Goal: Information Seeking & Learning: Learn about a topic

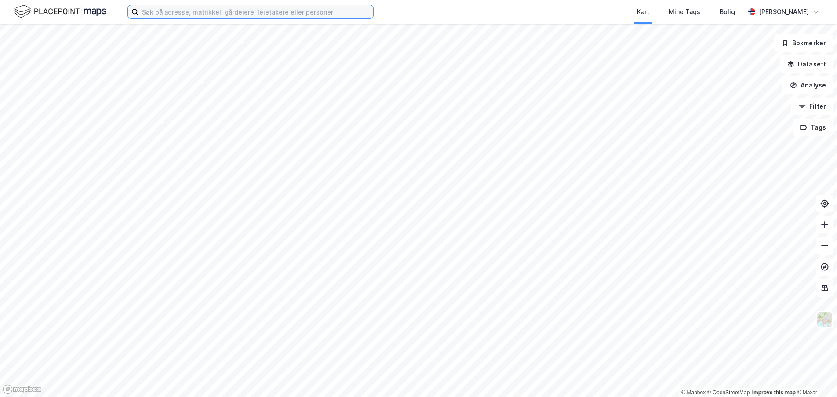
click at [196, 14] on input at bounding box center [256, 11] width 235 height 13
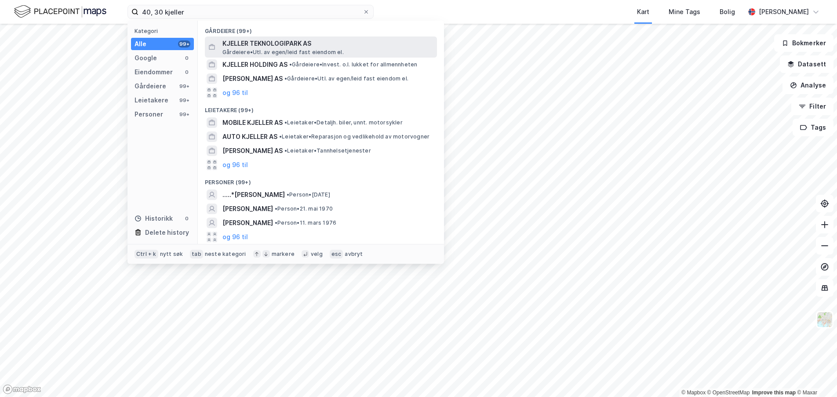
click at [269, 39] on span "KJELLER TEKNOLOGIPARK AS" at bounding box center [328, 43] width 211 height 11
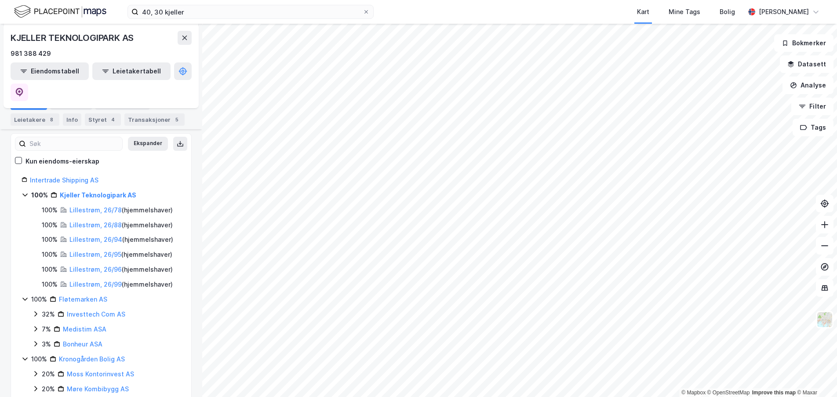
scroll to position [44, 0]
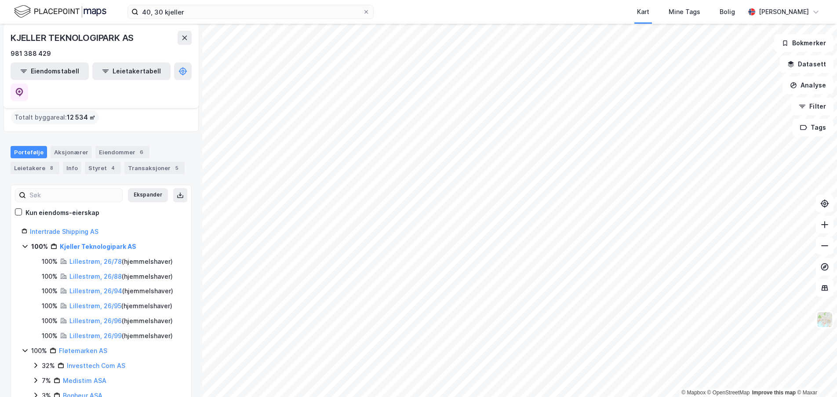
click at [28, 146] on div "Portefølje" at bounding box center [29, 152] width 37 height 12
click at [150, 14] on input "40, 30 kjeller" at bounding box center [251, 11] width 224 height 13
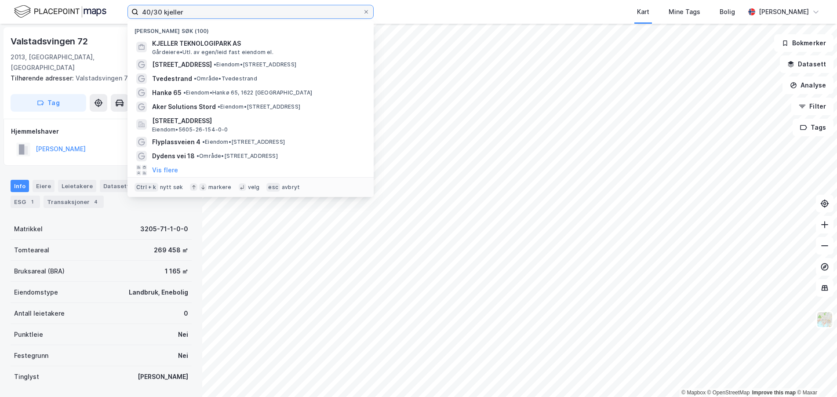
drag, startPoint x: 161, startPoint y: 12, endPoint x: 97, endPoint y: 22, distance: 65.0
click at [99, 22] on div "40/30 [PERSON_NAME] søk (100) KJELLER TEKNOLOGIPARK AS Gårdeiere • Utl. av egen…" at bounding box center [418, 12] width 837 height 24
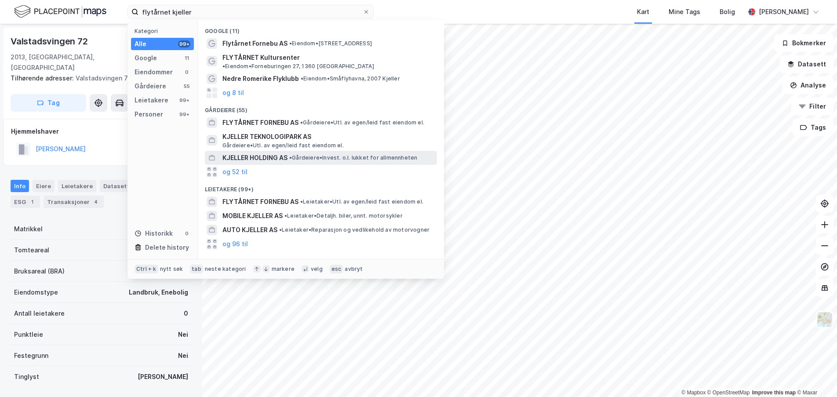
click at [329, 154] on span "• Gårdeiere • Invest. o.l. lukket for allmennheten" at bounding box center [353, 157] width 128 height 7
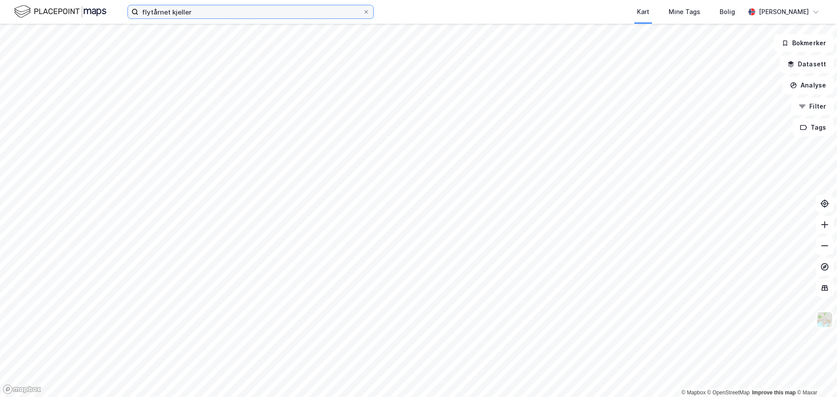
click at [203, 12] on input "flytårnet kjeller" at bounding box center [251, 11] width 224 height 13
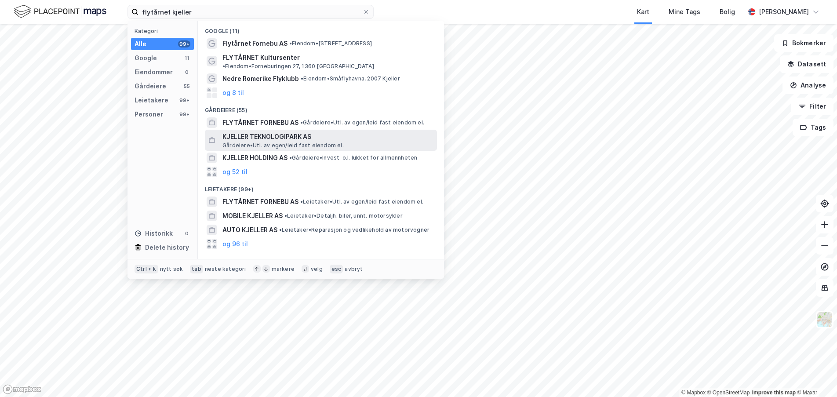
click at [319, 142] on span "Gårdeiere • Utl. av egen/leid fast eiendom el." at bounding box center [283, 145] width 121 height 7
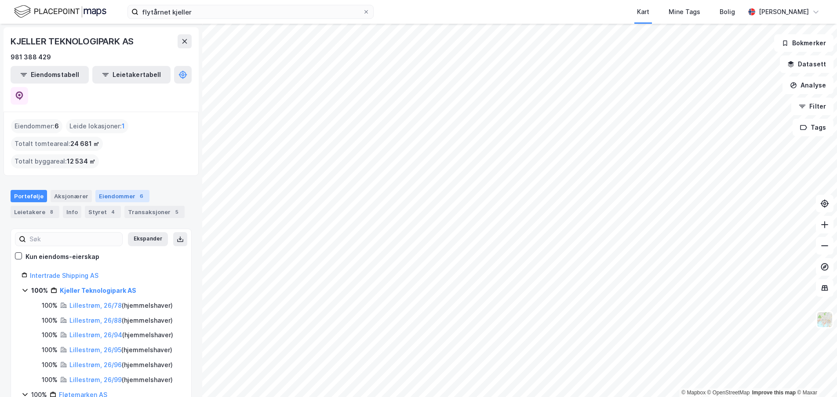
click at [106, 190] on div "Eiendommer 6" at bounding box center [122, 196] width 54 height 12
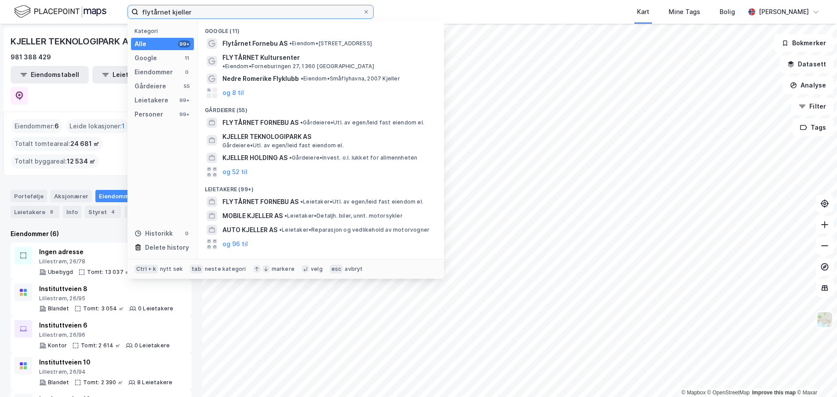
drag, startPoint x: 202, startPoint y: 12, endPoint x: 121, endPoint y: 20, distance: 80.9
click at [121, 20] on div "flytårnet kjeller Kategori Alle 99+ Google 11 Eiendommer 0 Gårdeiere 55 Leietak…" at bounding box center [418, 12] width 837 height 24
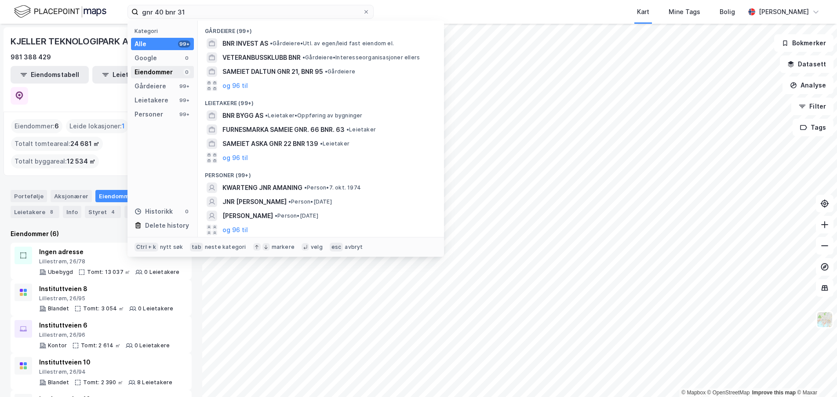
click at [167, 70] on div "Eiendommer" at bounding box center [154, 72] width 38 height 11
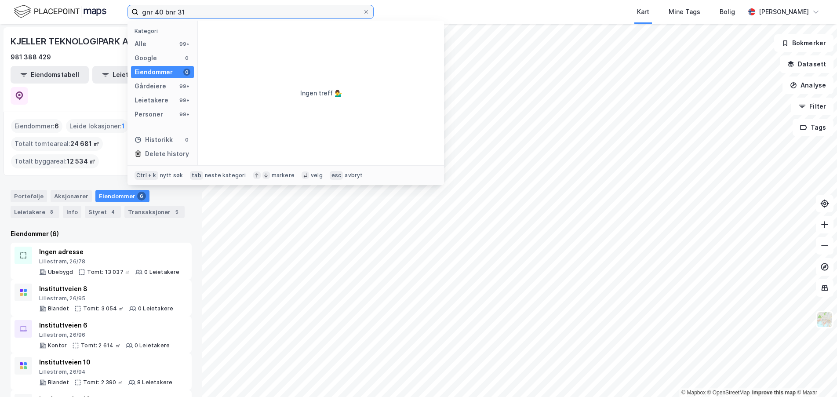
click at [148, 14] on input "gnr 40 bnr 31" at bounding box center [251, 11] width 224 height 13
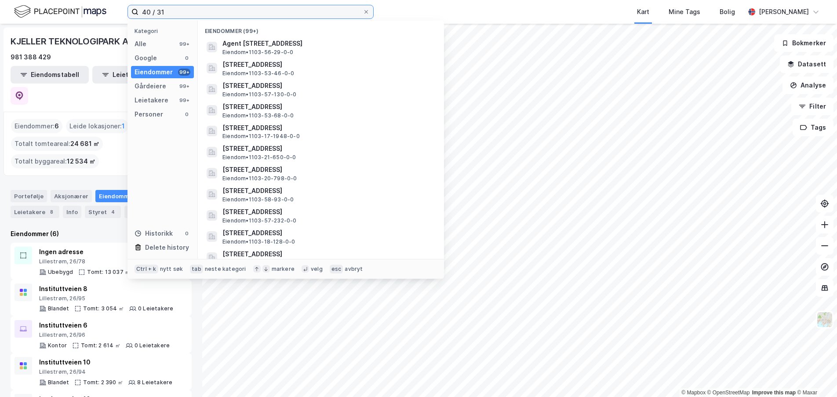
click at [185, 8] on input "40 / 31" at bounding box center [251, 11] width 224 height 13
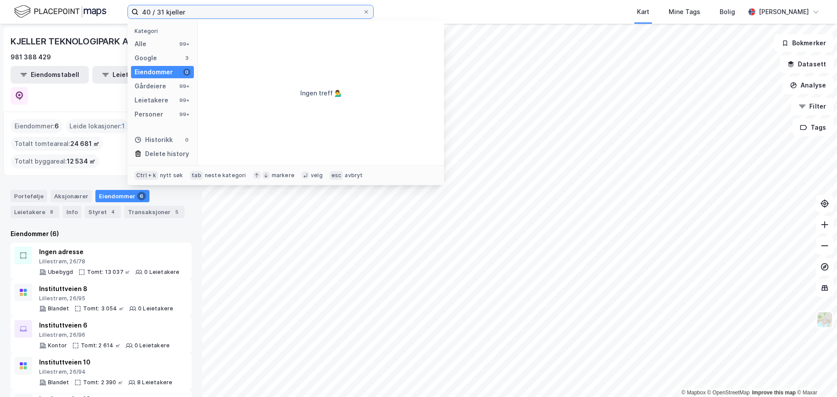
drag, startPoint x: 153, startPoint y: 10, endPoint x: 122, endPoint y: 142, distance: 135.5
click at [153, 10] on input "40 / 31 kjeller" at bounding box center [251, 11] width 224 height 13
click at [142, 42] on div "Alle" at bounding box center [141, 44] width 12 height 11
click at [153, 11] on input "40/31, kjeller" at bounding box center [251, 11] width 224 height 13
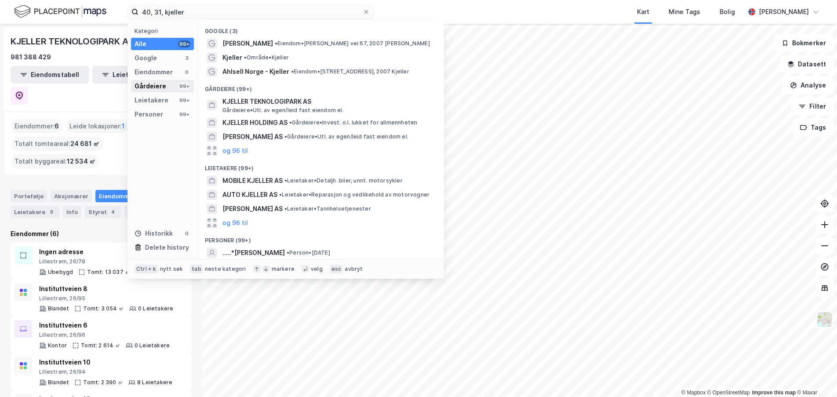
click at [146, 87] on div "Gårdeiere" at bounding box center [151, 86] width 32 height 11
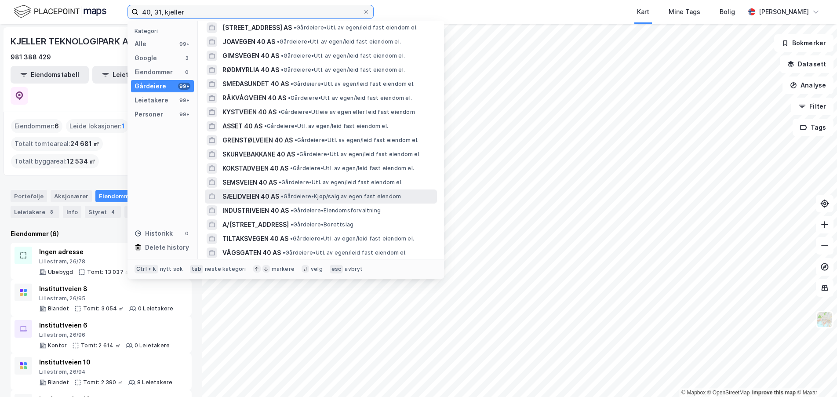
scroll to position [220, 0]
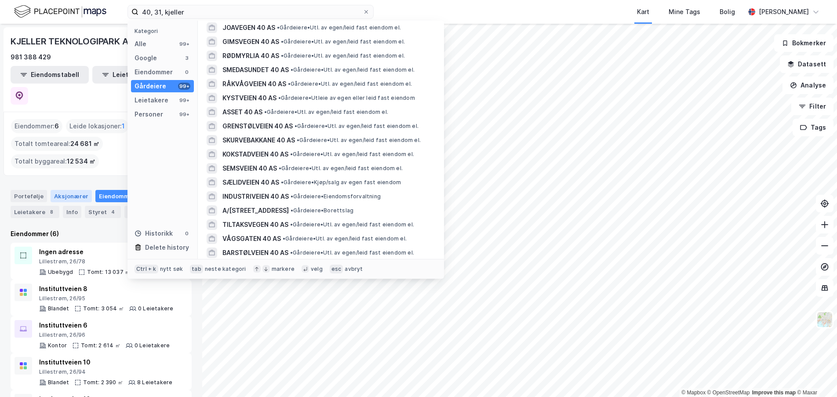
click at [64, 190] on div "Aksjonærer" at bounding box center [71, 196] width 41 height 12
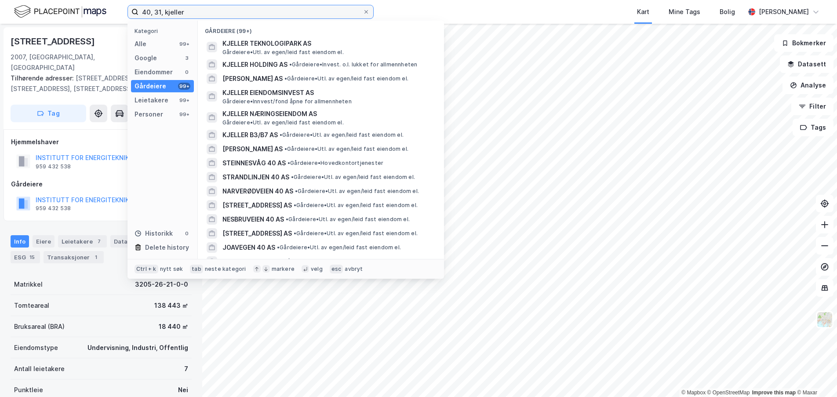
drag, startPoint x: 164, startPoint y: 13, endPoint x: 131, endPoint y: 11, distance: 32.2
click at [131, 11] on label "40, 31, kjeller" at bounding box center [251, 12] width 246 height 14
drag, startPoint x: 164, startPoint y: 11, endPoint x: 135, endPoint y: 16, distance: 29.2
click at [135, 16] on label "40, 31, kjeller" at bounding box center [251, 12] width 246 height 14
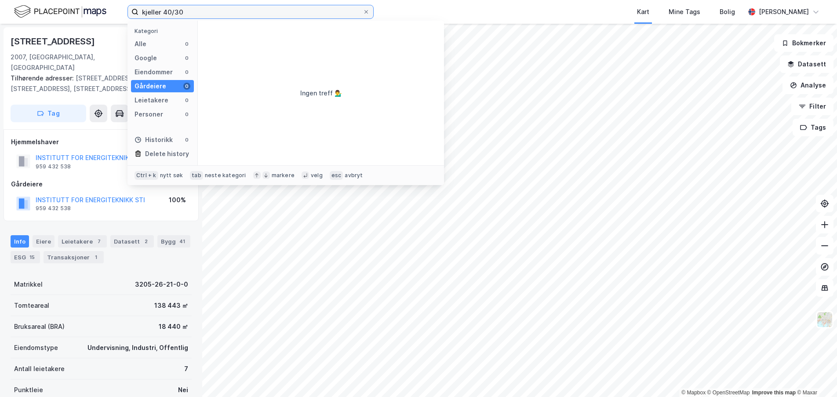
click at [160, 12] on input "kjeller 40/30" at bounding box center [251, 11] width 224 height 13
click at [148, 43] on div "Alle 0" at bounding box center [162, 44] width 63 height 12
click at [221, 15] on input "kjeller, 40/30" at bounding box center [251, 11] width 224 height 13
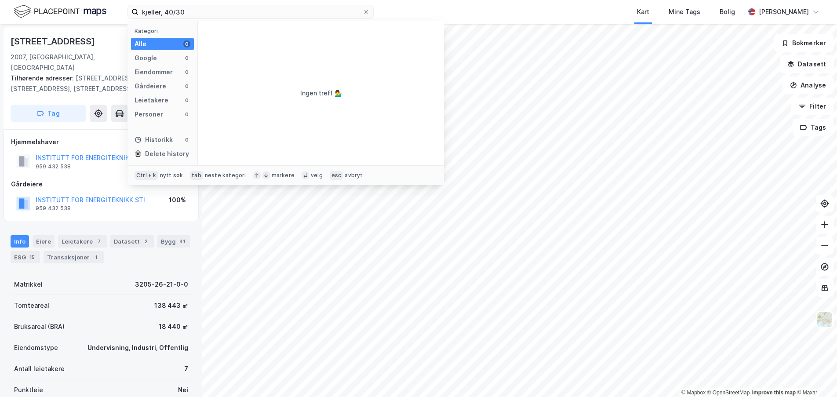
click at [91, 73] on div "Tilhørende adresser: [STREET_ADDRESS], [STREET_ADDRESS]" at bounding box center [98, 83] width 174 height 21
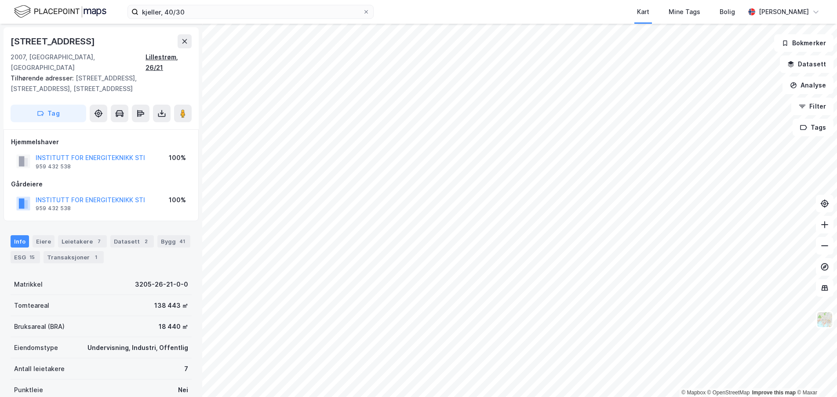
click at [150, 56] on div "Lillestrøm, 26/21" at bounding box center [169, 62] width 46 height 21
click at [142, 12] on input "kjeller, 40/30" at bounding box center [251, 11] width 224 height 13
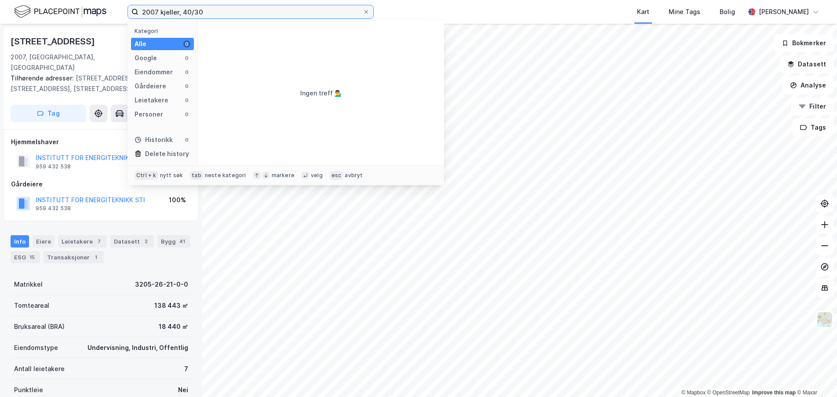
drag, startPoint x: 205, startPoint y: 11, endPoint x: 178, endPoint y: 15, distance: 27.6
click at [178, 15] on input "2007 kjeller, 40/30" at bounding box center [251, 11] width 224 height 13
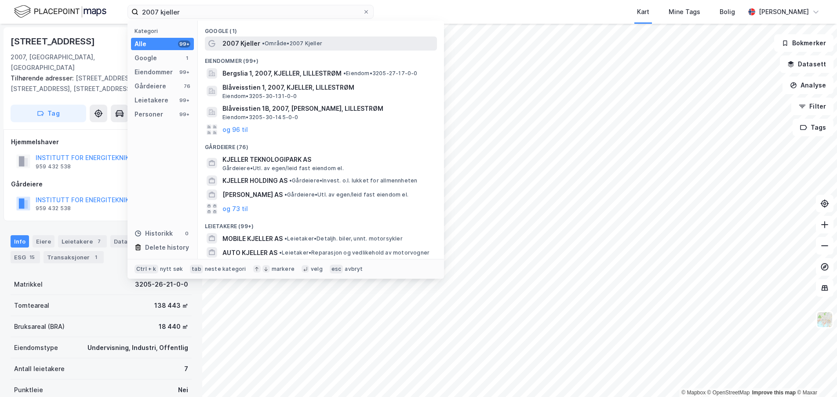
click at [281, 41] on span "• Område • 2007 Kjeller" at bounding box center [292, 43] width 60 height 7
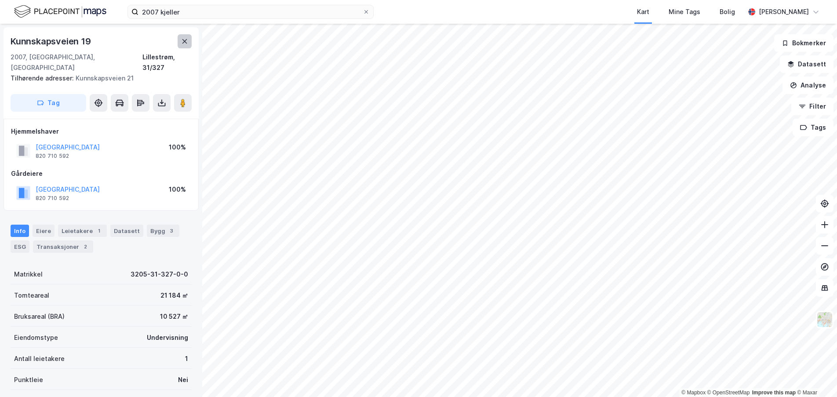
click at [182, 41] on icon at bounding box center [184, 41] width 7 height 7
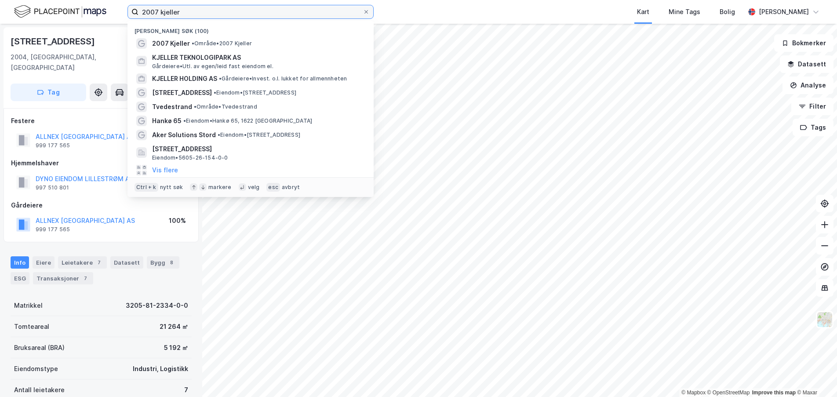
drag, startPoint x: 190, startPoint y: 11, endPoint x: 85, endPoint y: 16, distance: 104.4
click at [97, 17] on div "2007 [PERSON_NAME] søk (100) 2007 [PERSON_NAME] • 2007 [PERSON_NAME] TEKNOLOGIP…" at bounding box center [418, 12] width 837 height 24
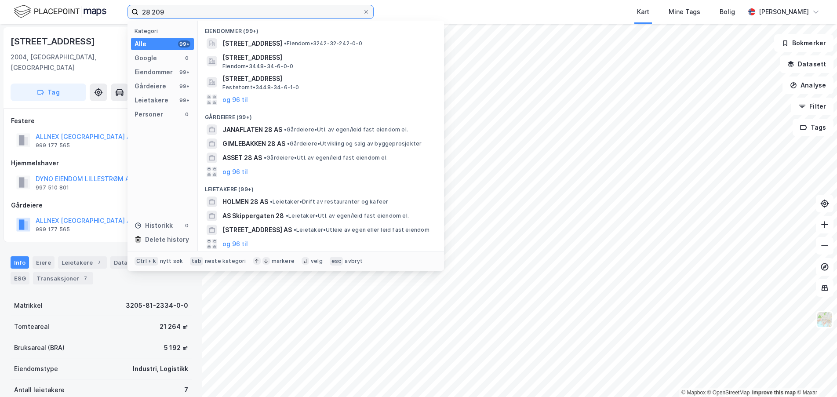
click at [150, 11] on input "28 209" at bounding box center [251, 11] width 224 height 13
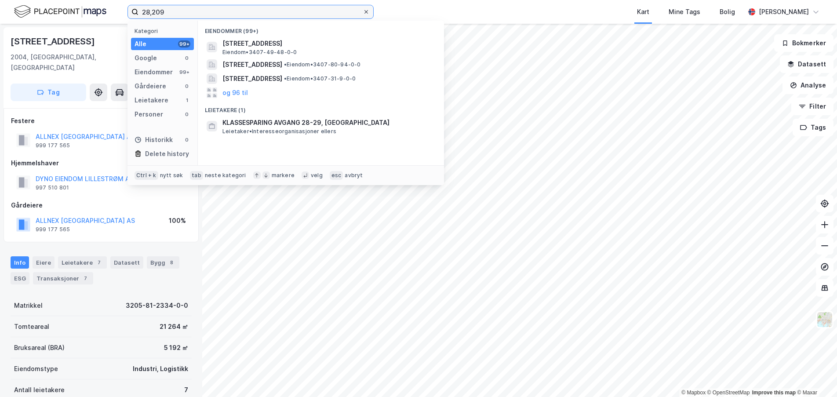
type input "28,209"
click at [367, 11] on icon at bounding box center [366, 11] width 5 height 5
click at [363, 11] on input "28,209" at bounding box center [251, 11] width 224 height 13
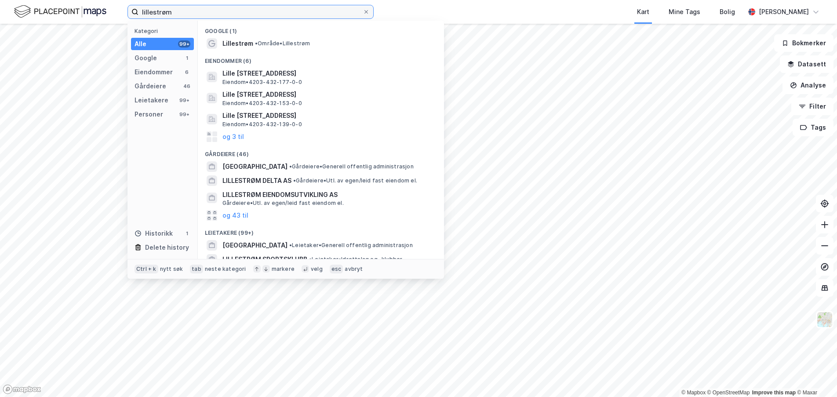
drag, startPoint x: 140, startPoint y: 11, endPoint x: 139, endPoint y: 17, distance: 5.8
click at [140, 11] on input "lillestrøm" at bounding box center [251, 11] width 224 height 13
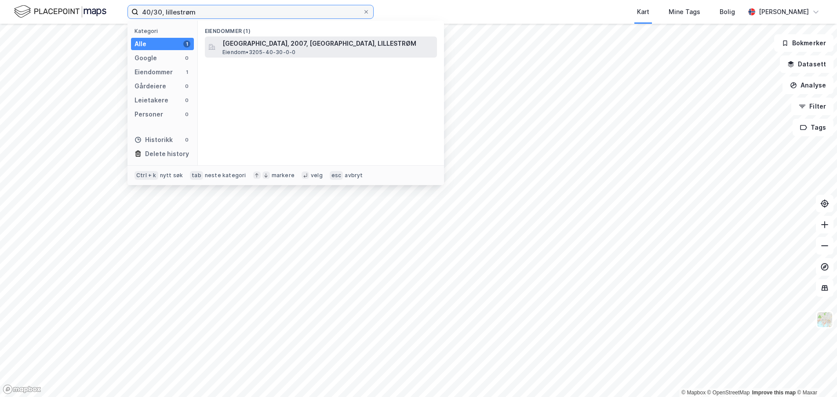
type input "40/30, lillestrøm"
click at [261, 50] on span "Eiendom • 3205-40-30-0-0" at bounding box center [259, 52] width 73 height 7
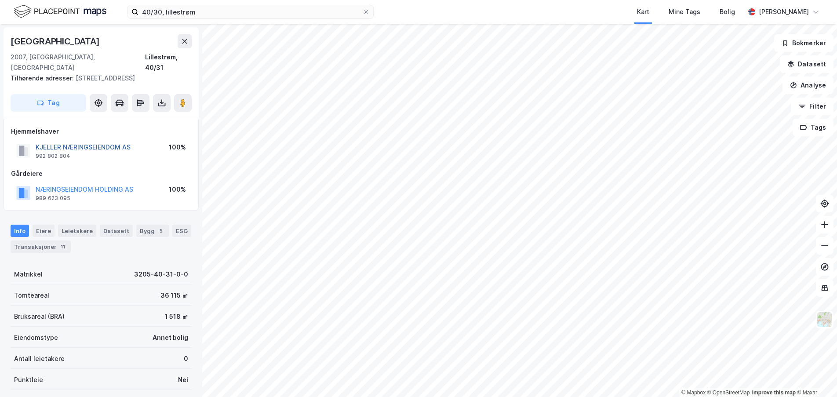
click at [0, 0] on button "KJELLER NÆRINGSEIENDOM AS" at bounding box center [0, 0] width 0 height 0
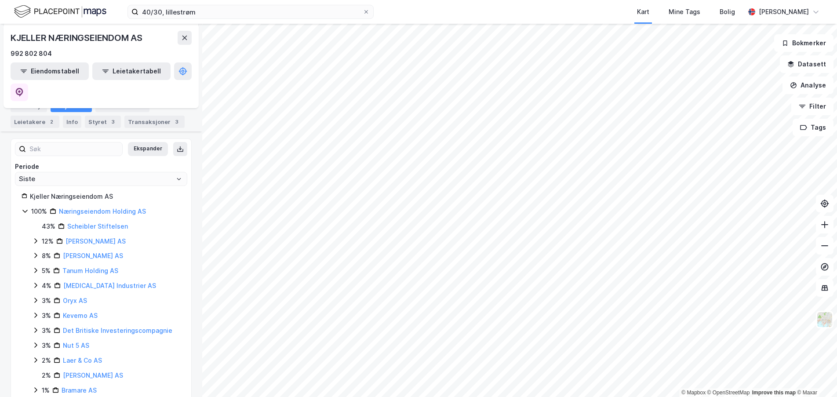
scroll to position [132, 0]
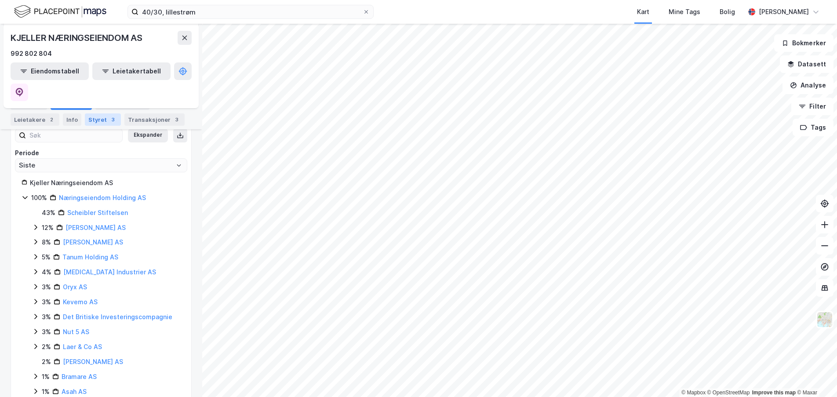
click at [99, 118] on div "Styret 3" at bounding box center [103, 119] width 36 height 12
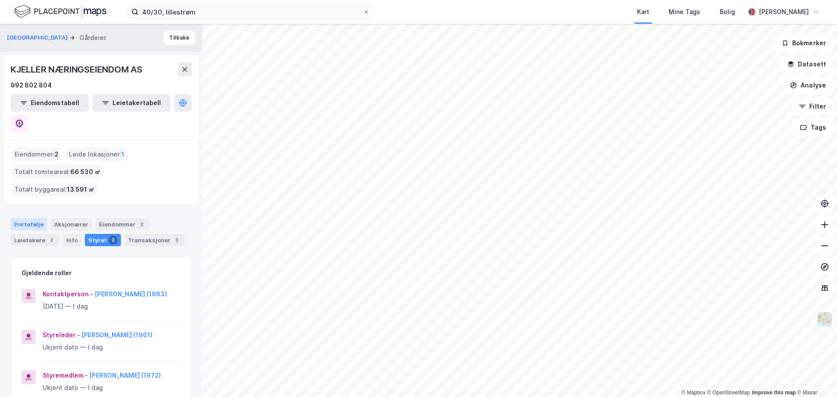
click at [33, 218] on div "Portefølje" at bounding box center [29, 224] width 37 height 12
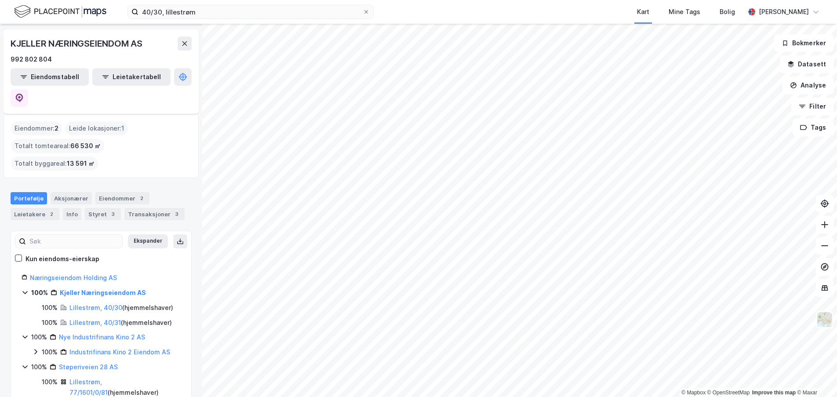
scroll to position [40, 0]
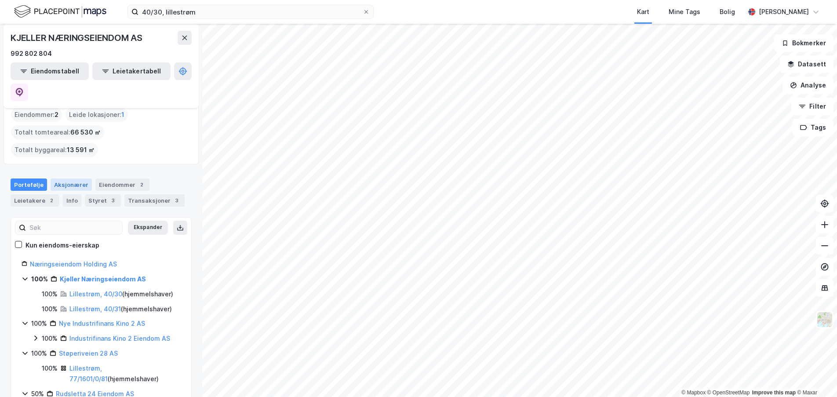
click at [73, 179] on div "Aksjonærer" at bounding box center [71, 185] width 41 height 12
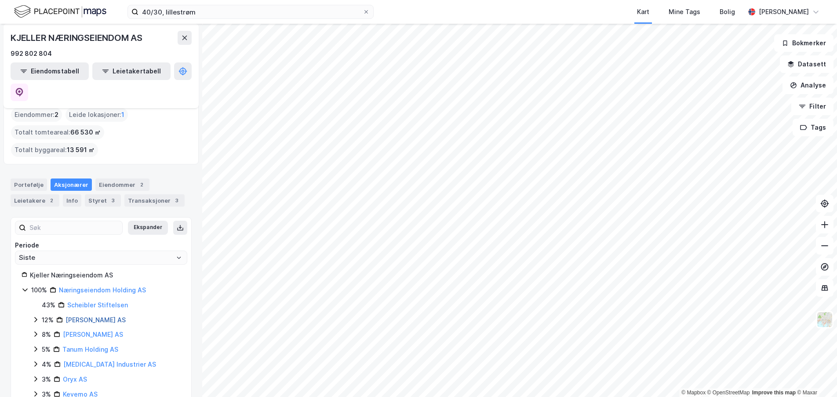
click at [99, 316] on link "[PERSON_NAME] AS" at bounding box center [96, 319] width 60 height 7
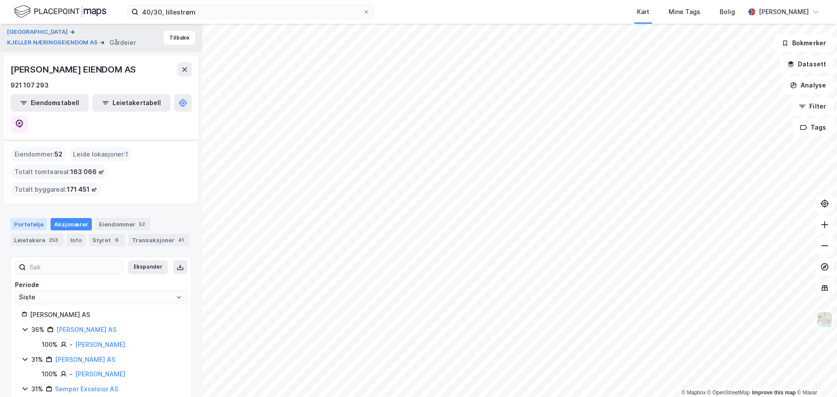
click at [30, 218] on div "Portefølje" at bounding box center [29, 224] width 37 height 12
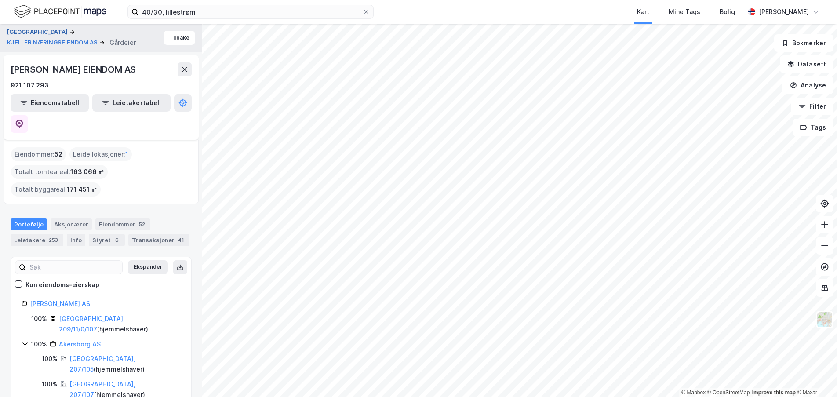
click at [44, 32] on button "[GEOGRAPHIC_DATA]" at bounding box center [38, 32] width 62 height 9
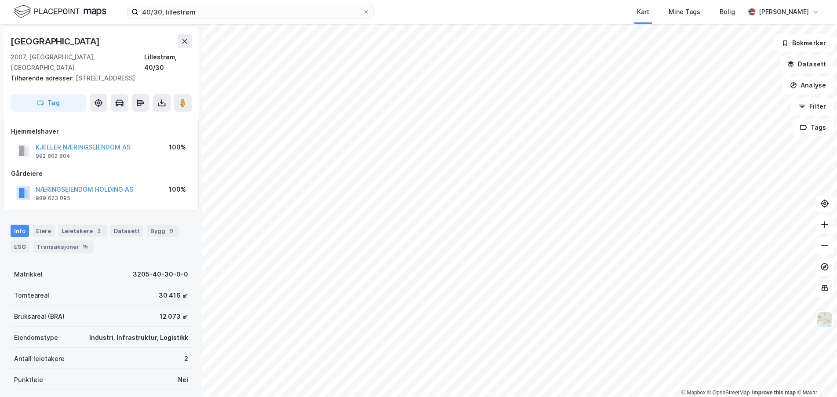
scroll to position [0, 0]
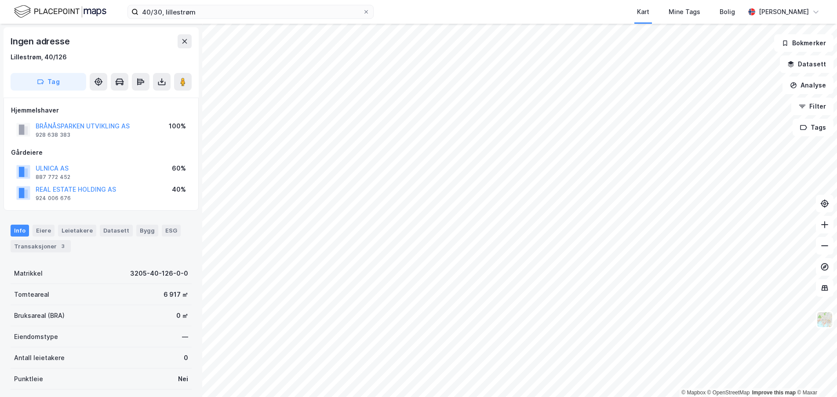
scroll to position [0, 0]
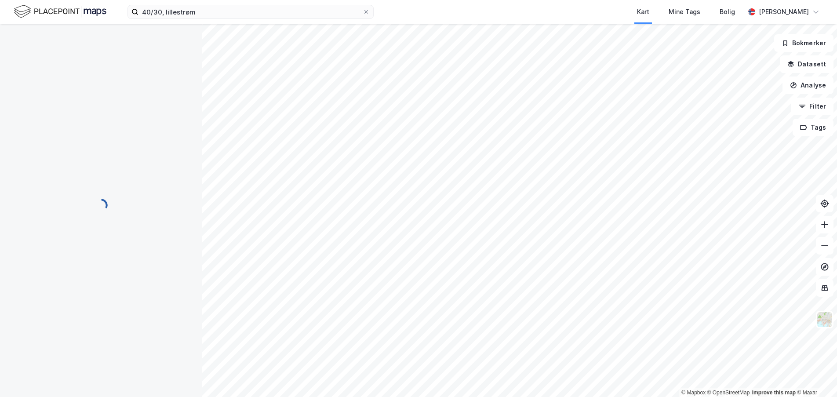
scroll to position [0, 0]
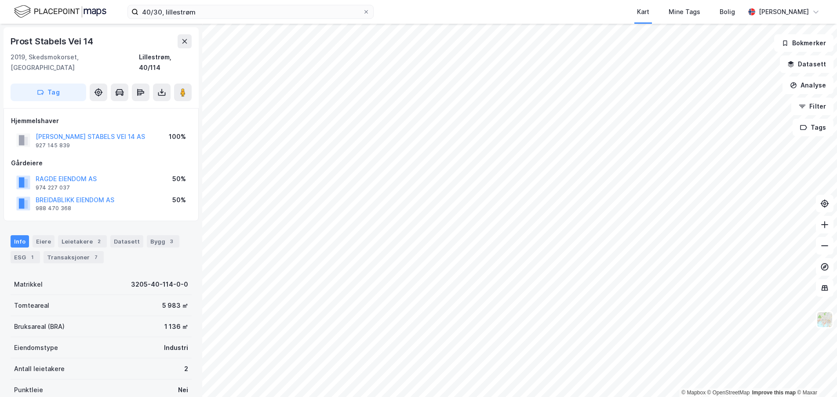
scroll to position [0, 0]
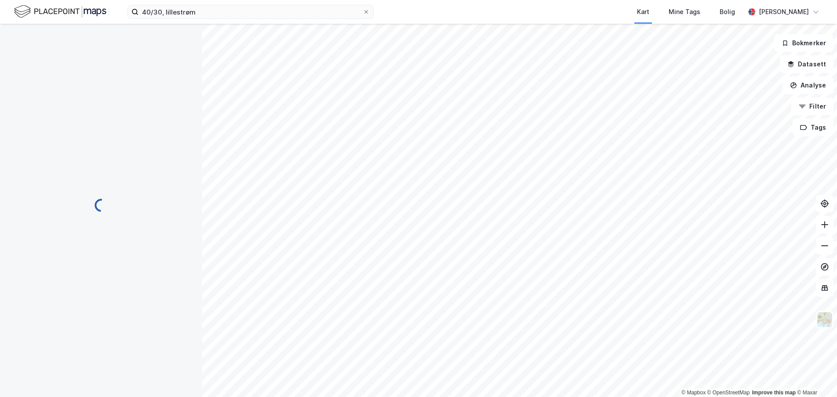
scroll to position [0, 0]
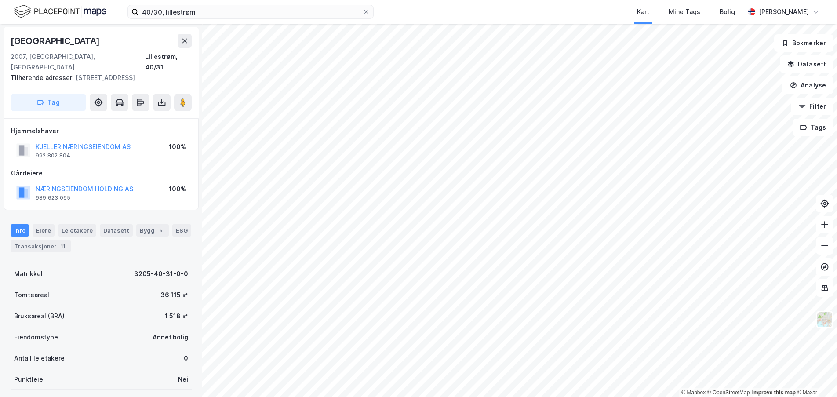
scroll to position [0, 0]
click at [365, 13] on icon at bounding box center [366, 11] width 5 height 5
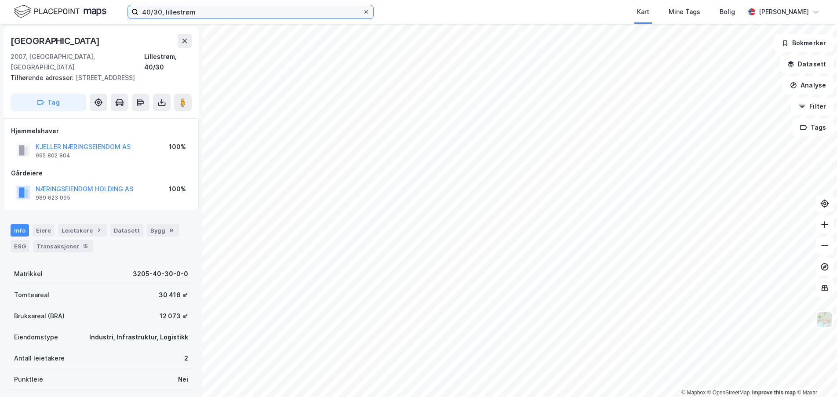
click at [363, 13] on input "40/30, lillestrøm" at bounding box center [251, 11] width 224 height 13
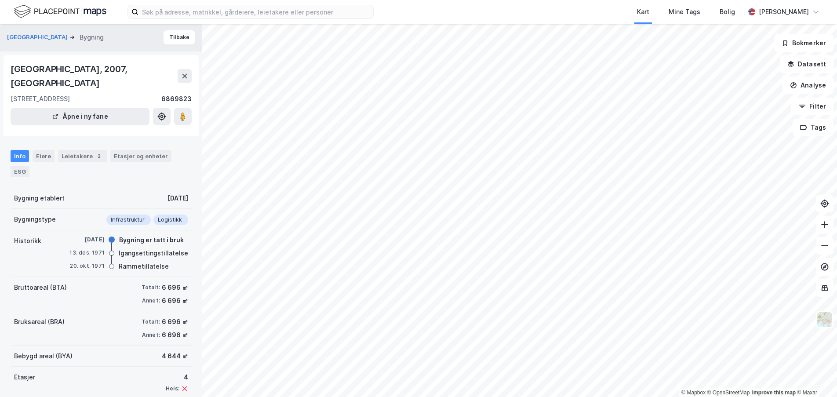
scroll to position [32, 0]
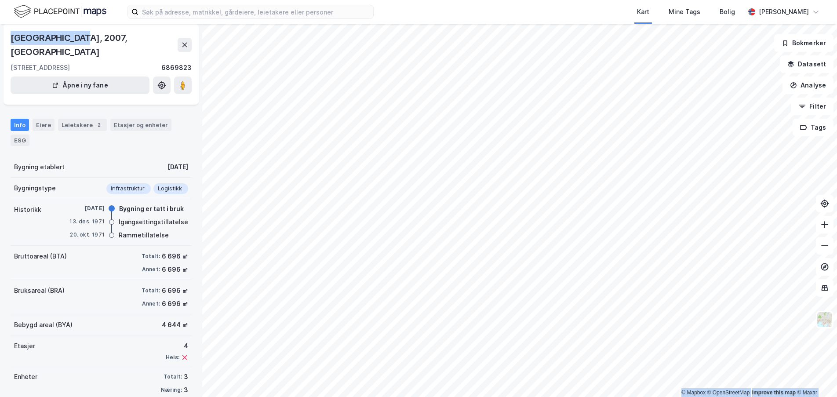
drag, startPoint x: 80, startPoint y: 37, endPoint x: -4, endPoint y: 39, distance: 83.6
click at [0, 39] on html "Kart Mine Tags [PERSON_NAME] © Mapbox © OpenStreetMap Improve this map © Maxar …" at bounding box center [418, 198] width 837 height 397
copy div "© Mapbox © OpenStreetMap Improve this map © Maxar [STREET_ADDRESS] Bygning Tilb…"
